Goal: Find specific page/section: Find specific page/section

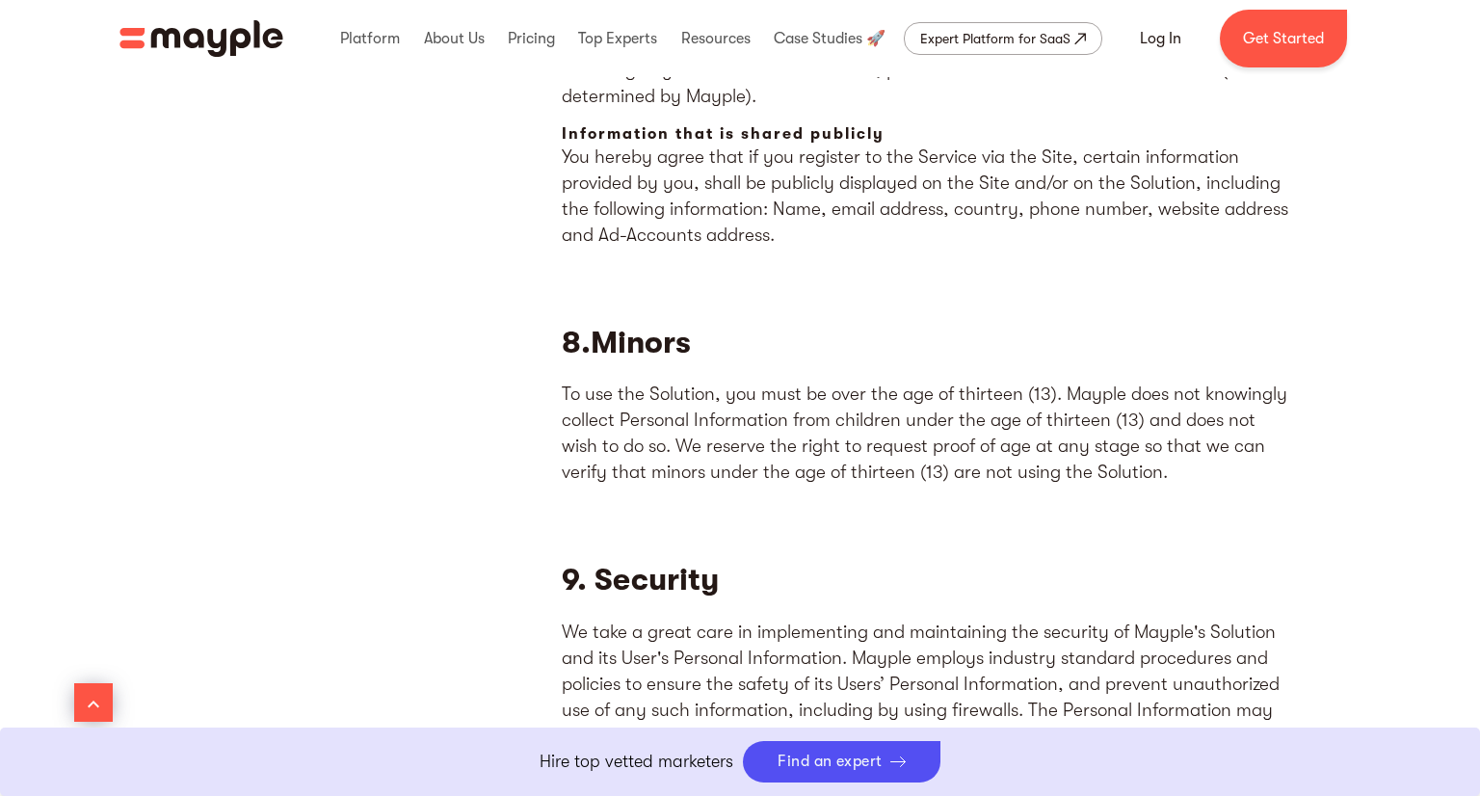
scroll to position [6543, 0]
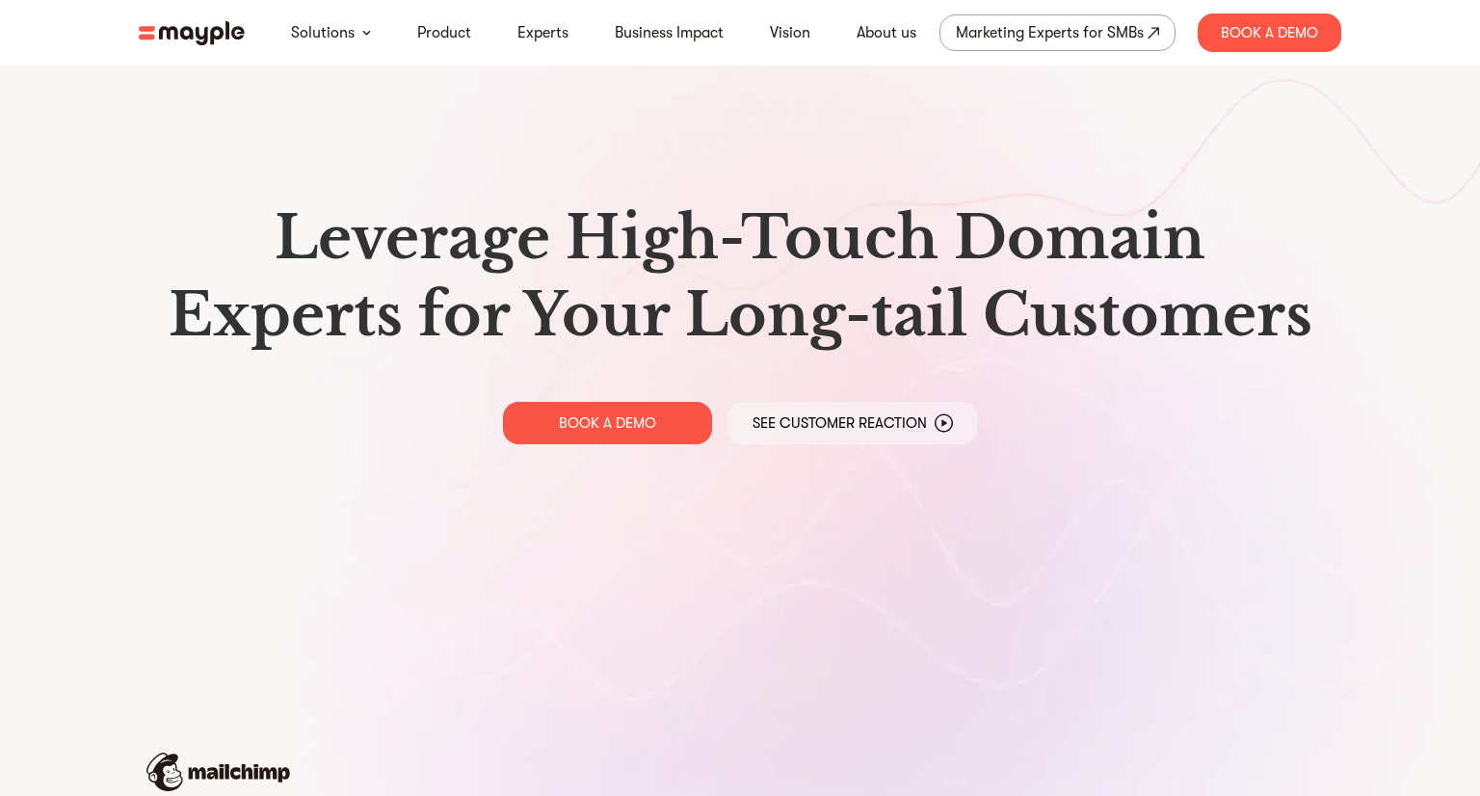
scroll to position [6, 0]
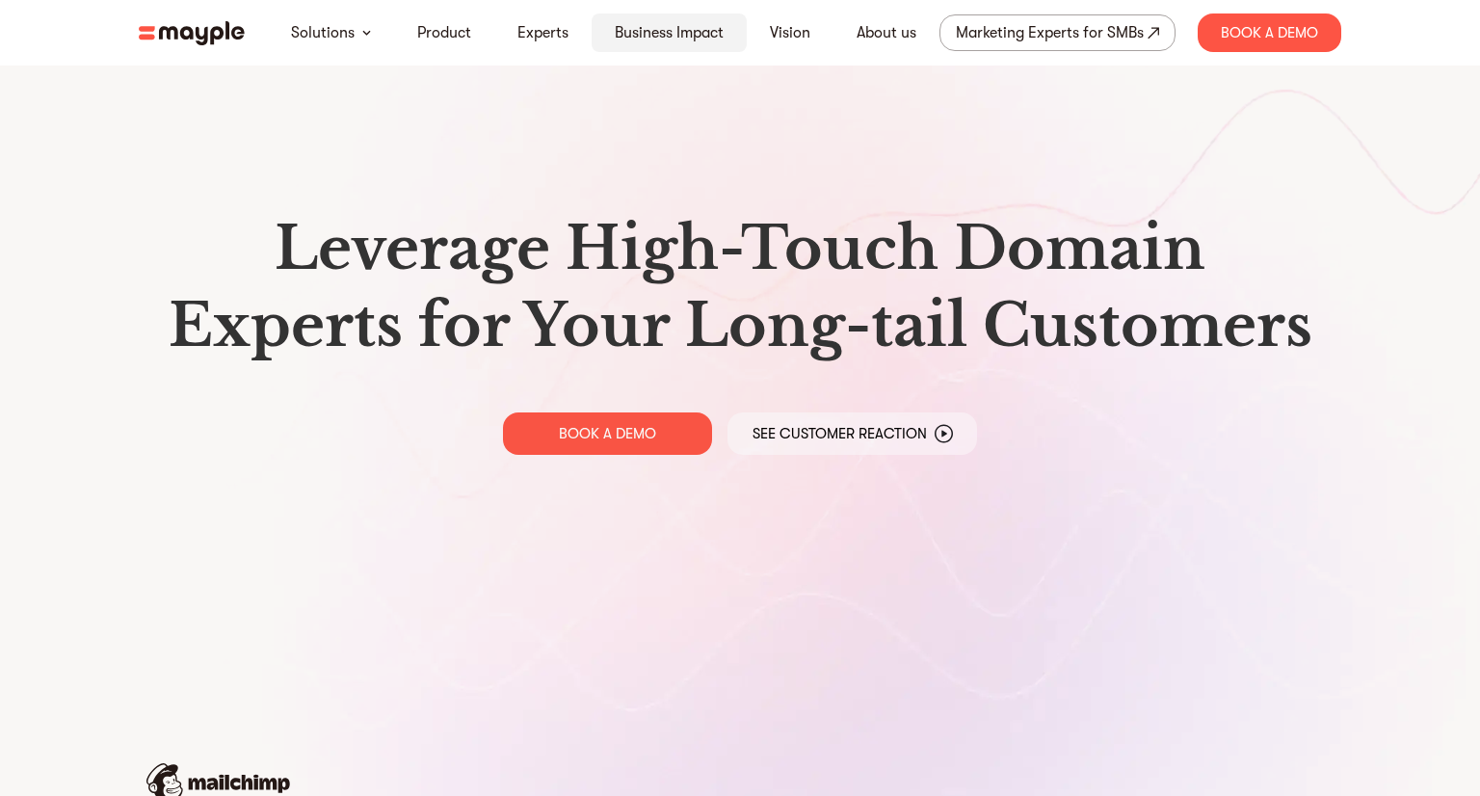
click at [619, 33] on link "Business Impact" at bounding box center [669, 32] width 109 height 23
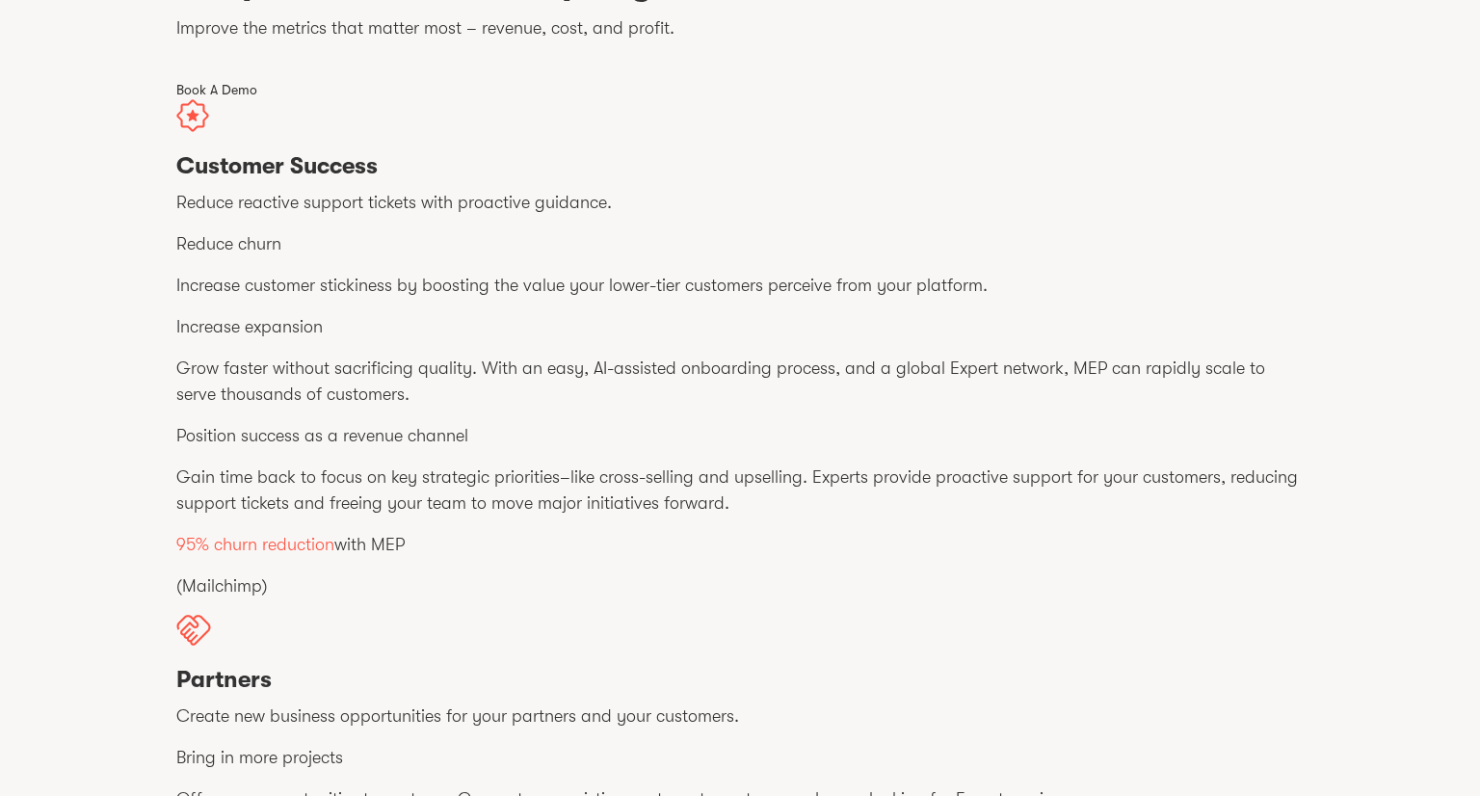
scroll to position [136, 0]
